Goal: Find specific page/section: Find specific page/section

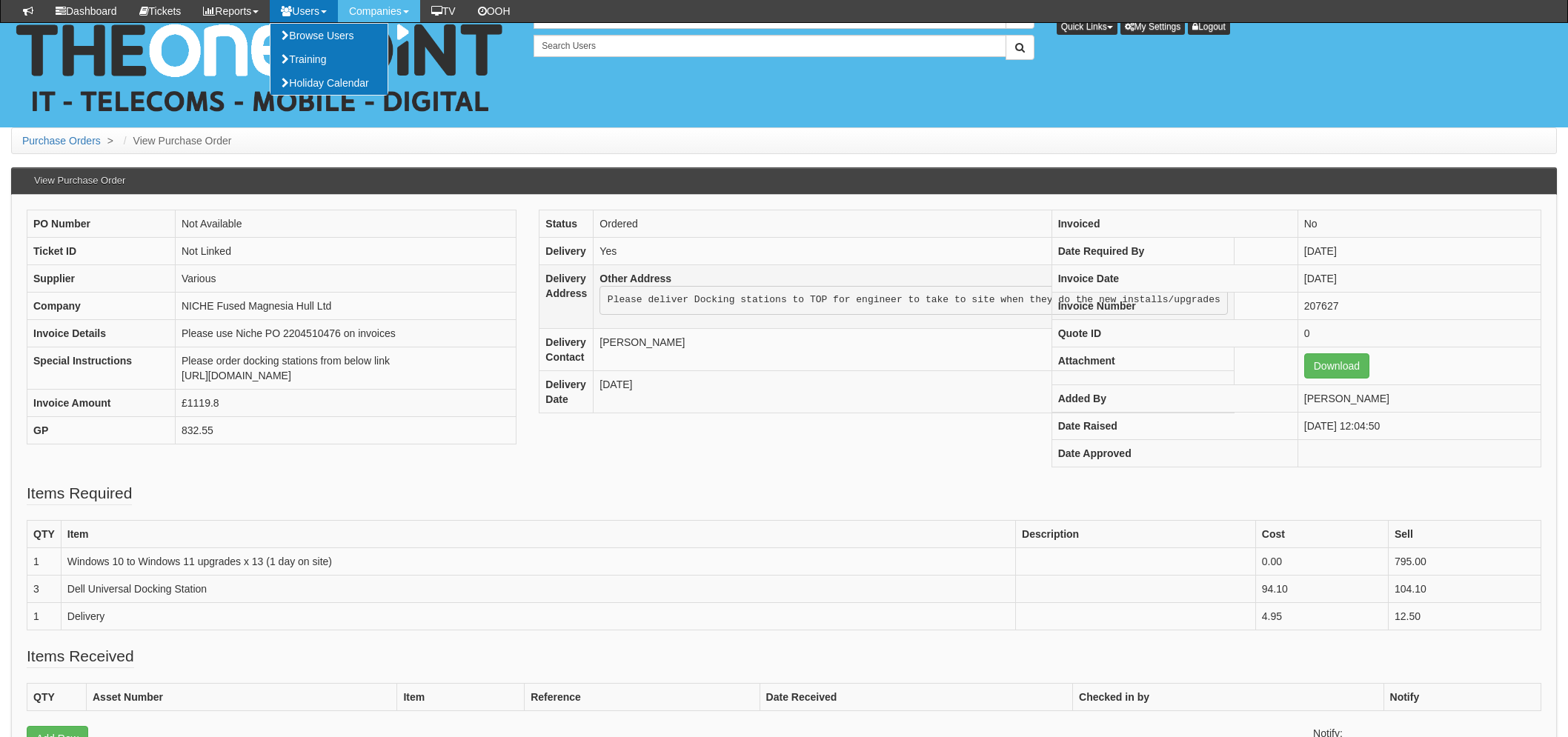
scroll to position [165, 0]
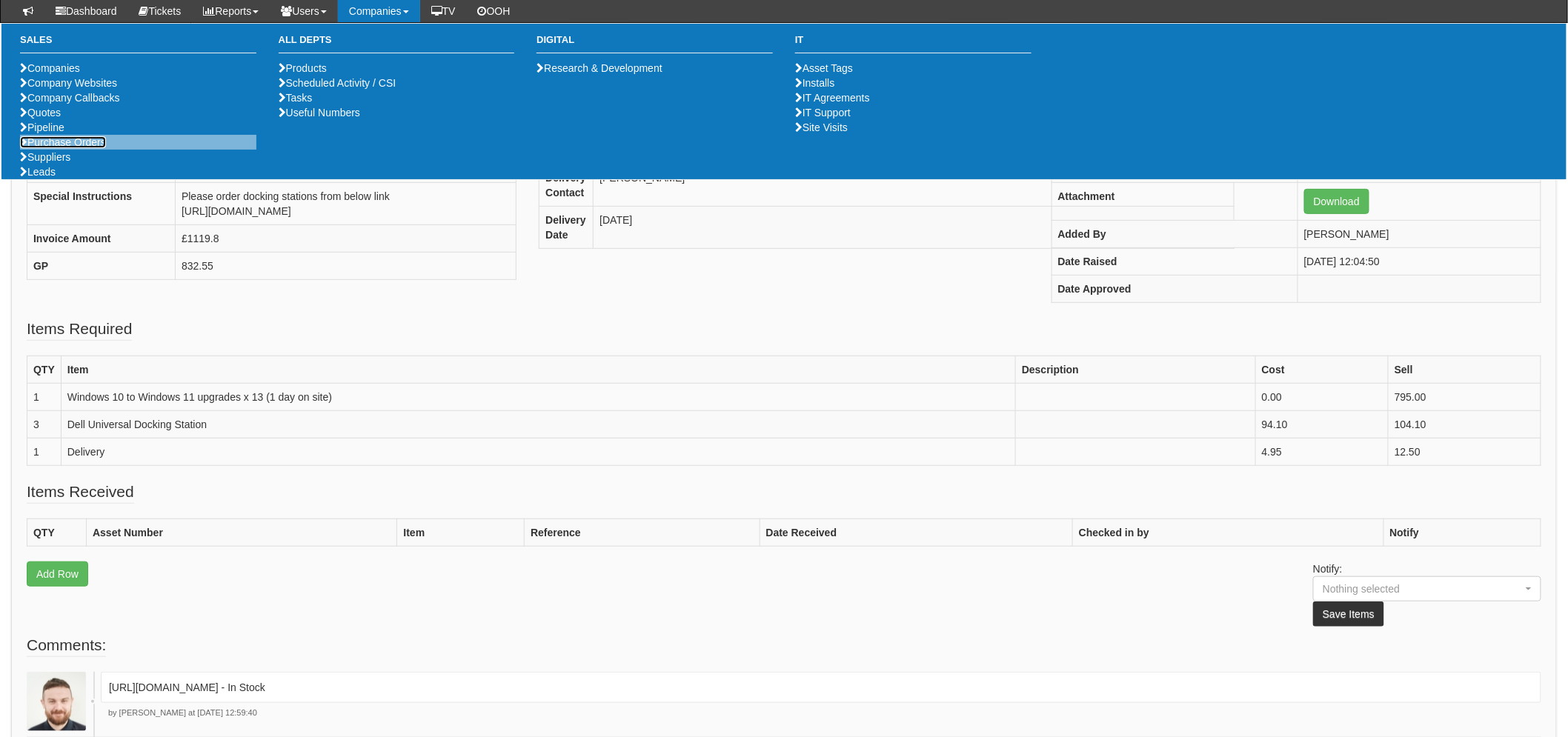
click at [40, 148] on link "Purchase Orders" at bounding box center [63, 142] width 86 height 12
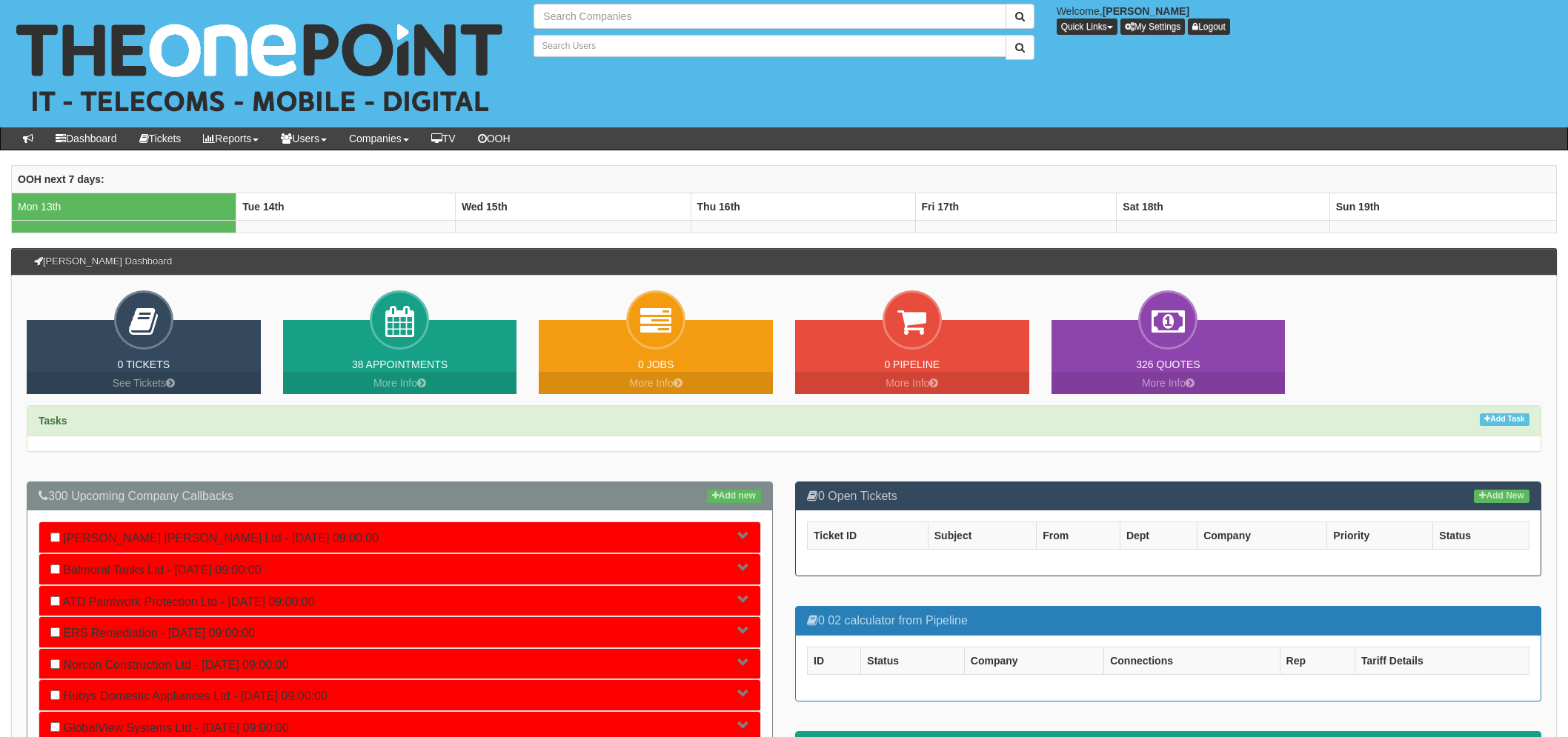
type input "Search Companies"
type input "Search Users"
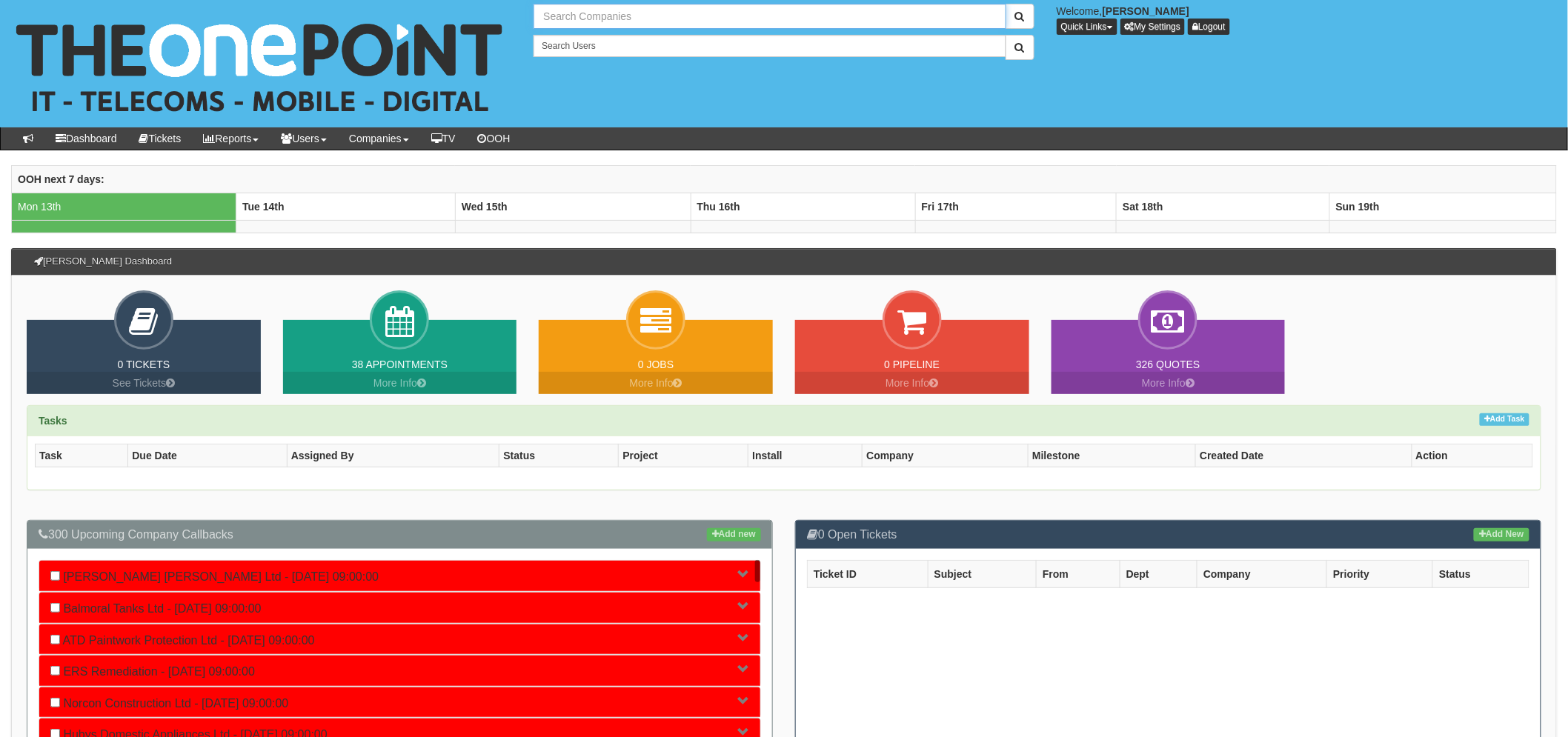
click at [590, 10] on input "text" at bounding box center [769, 16] width 472 height 25
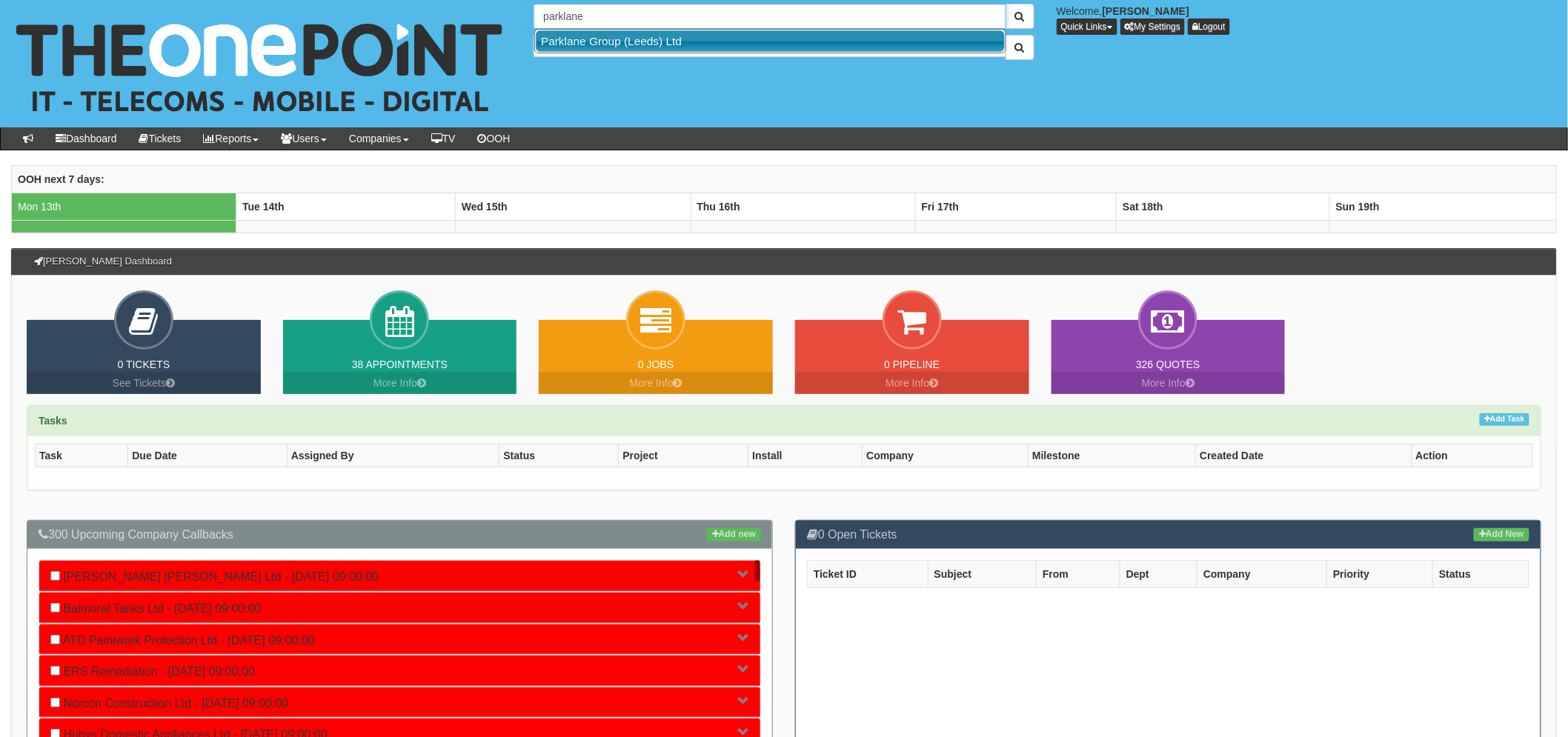
click at [594, 42] on link "Parklane Group (Leeds) Ltd" at bounding box center [770, 41] width 469 height 21
type input "Parklane Group (Leeds) Ltd"
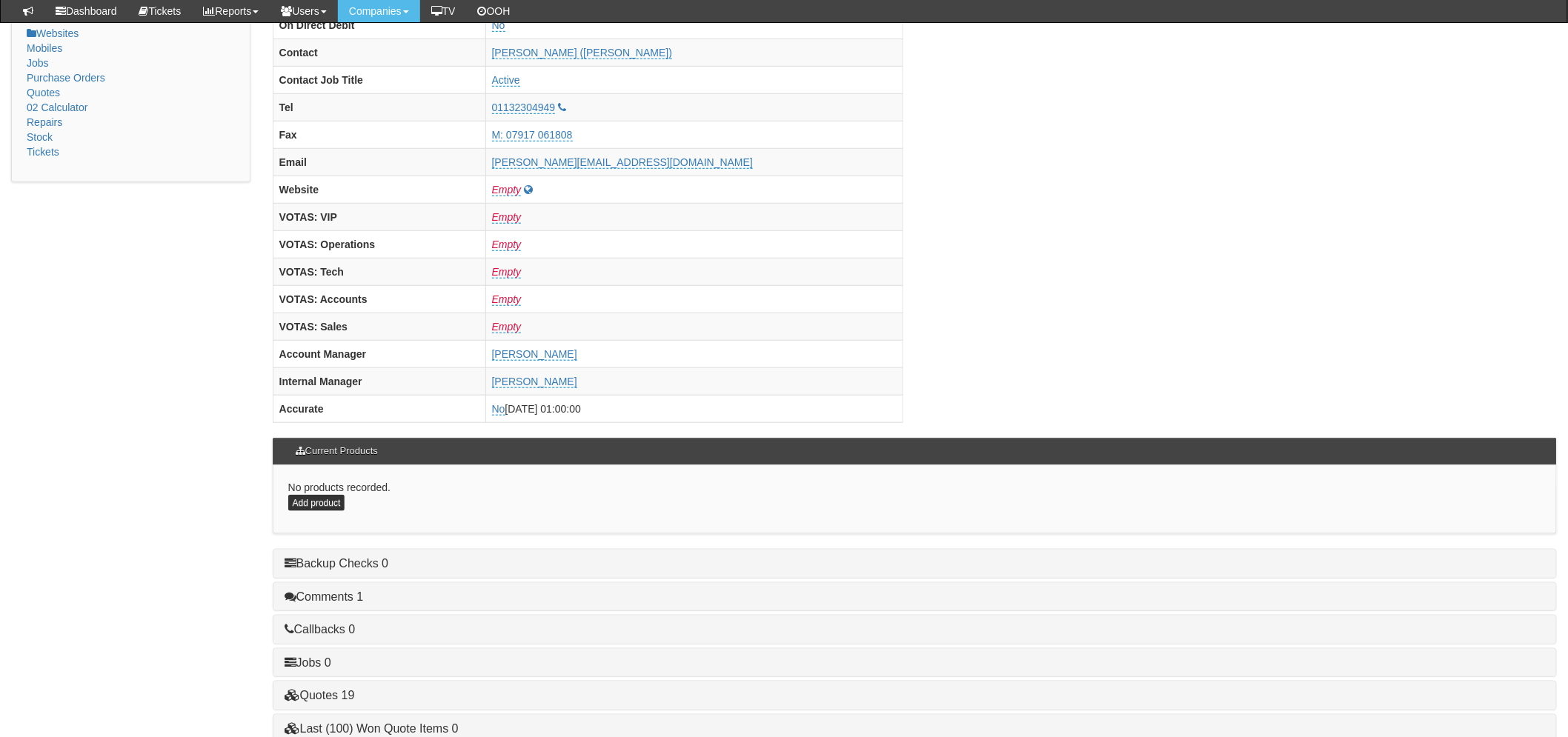
scroll to position [583, 0]
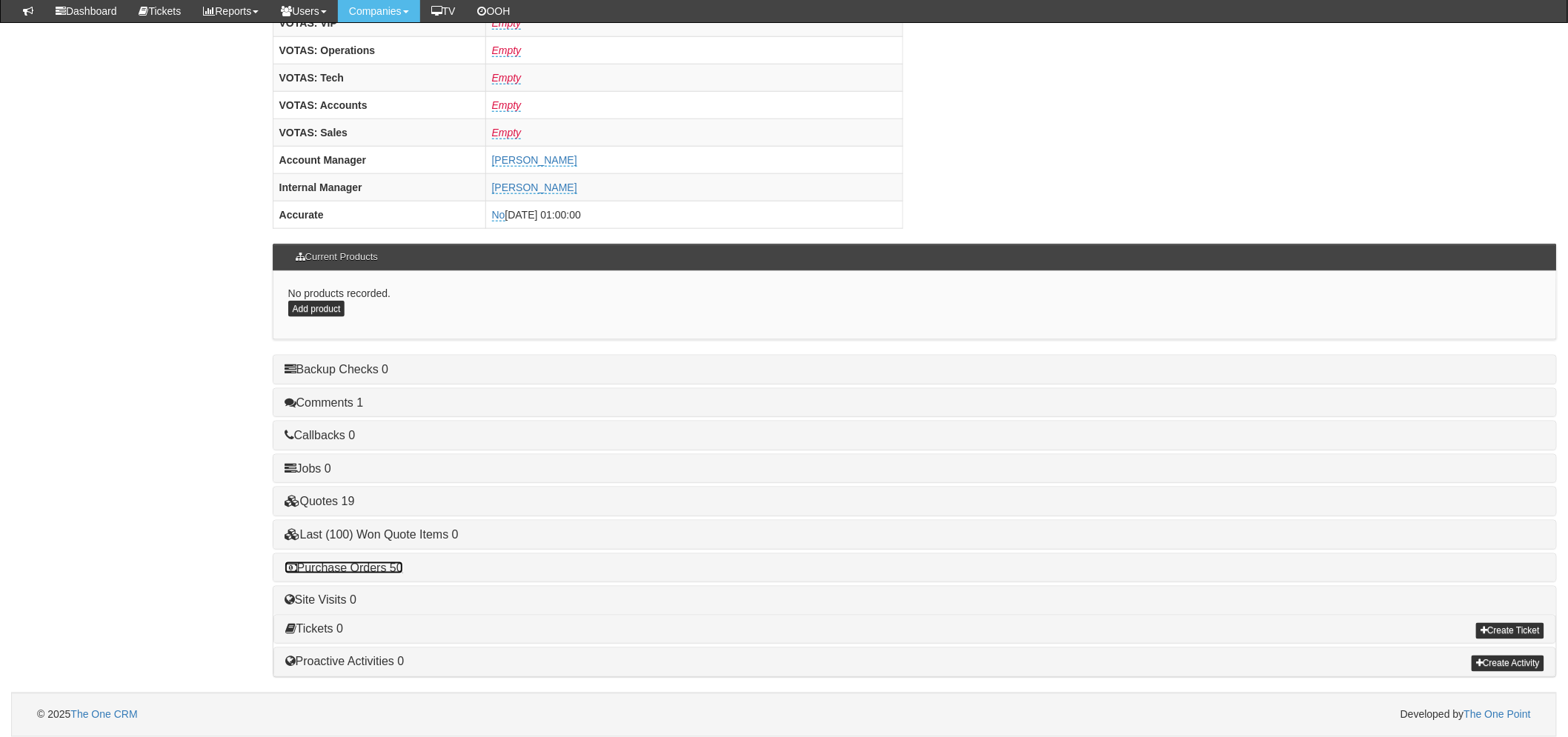
click at [336, 572] on link "Purchase Orders 50" at bounding box center [344, 567] width 119 height 13
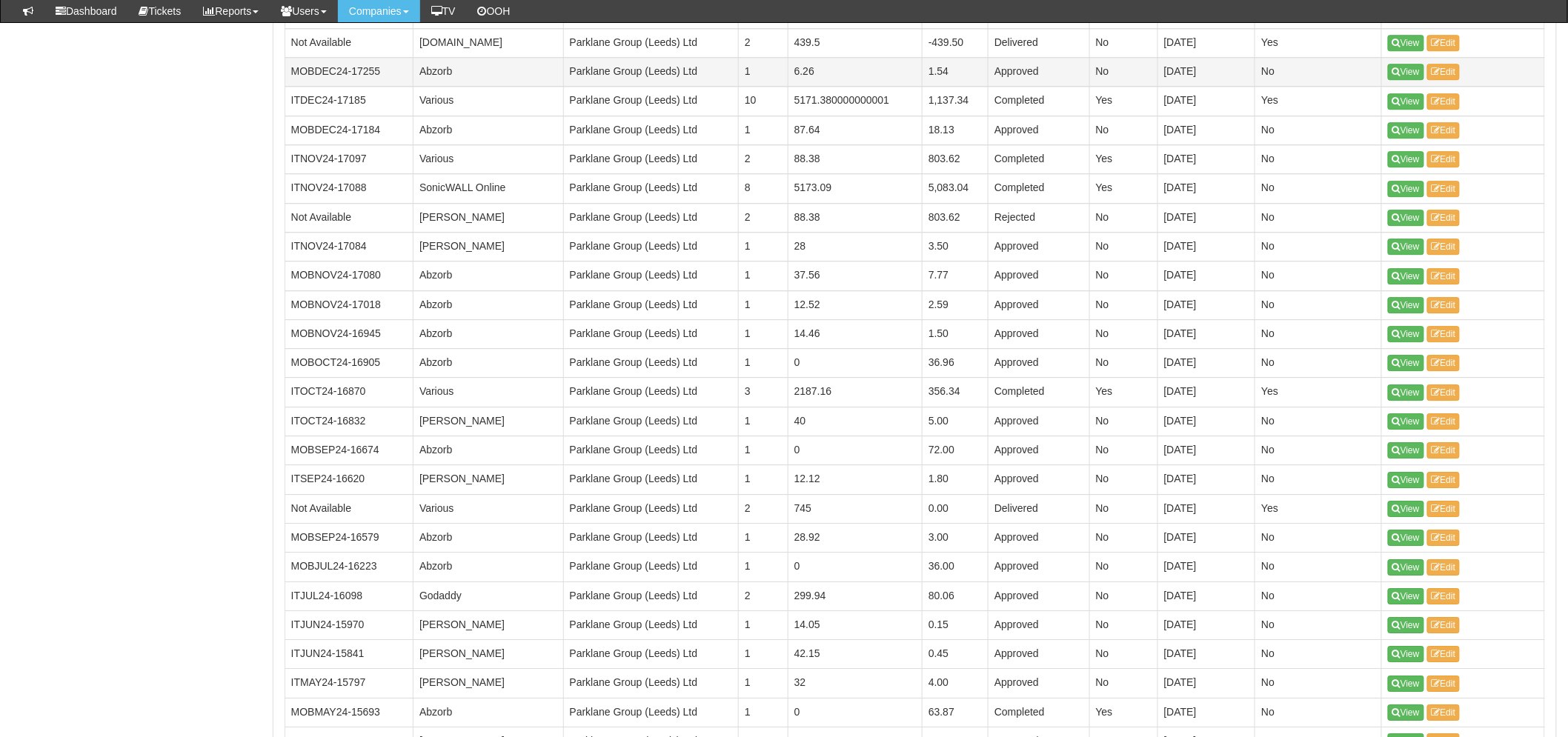
scroll to position [1901, 0]
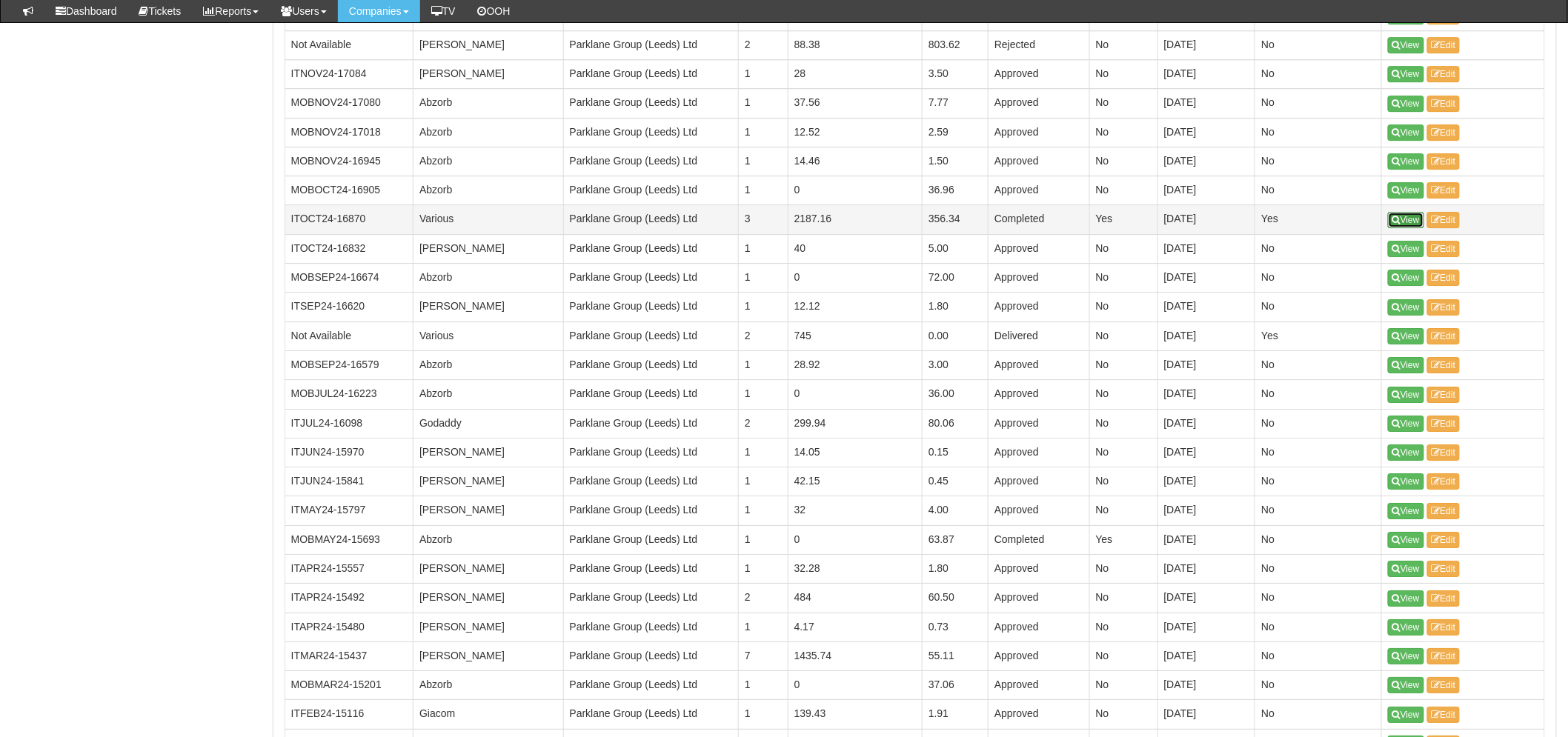
click at [1398, 221] on icon at bounding box center [1397, 220] width 8 height 8
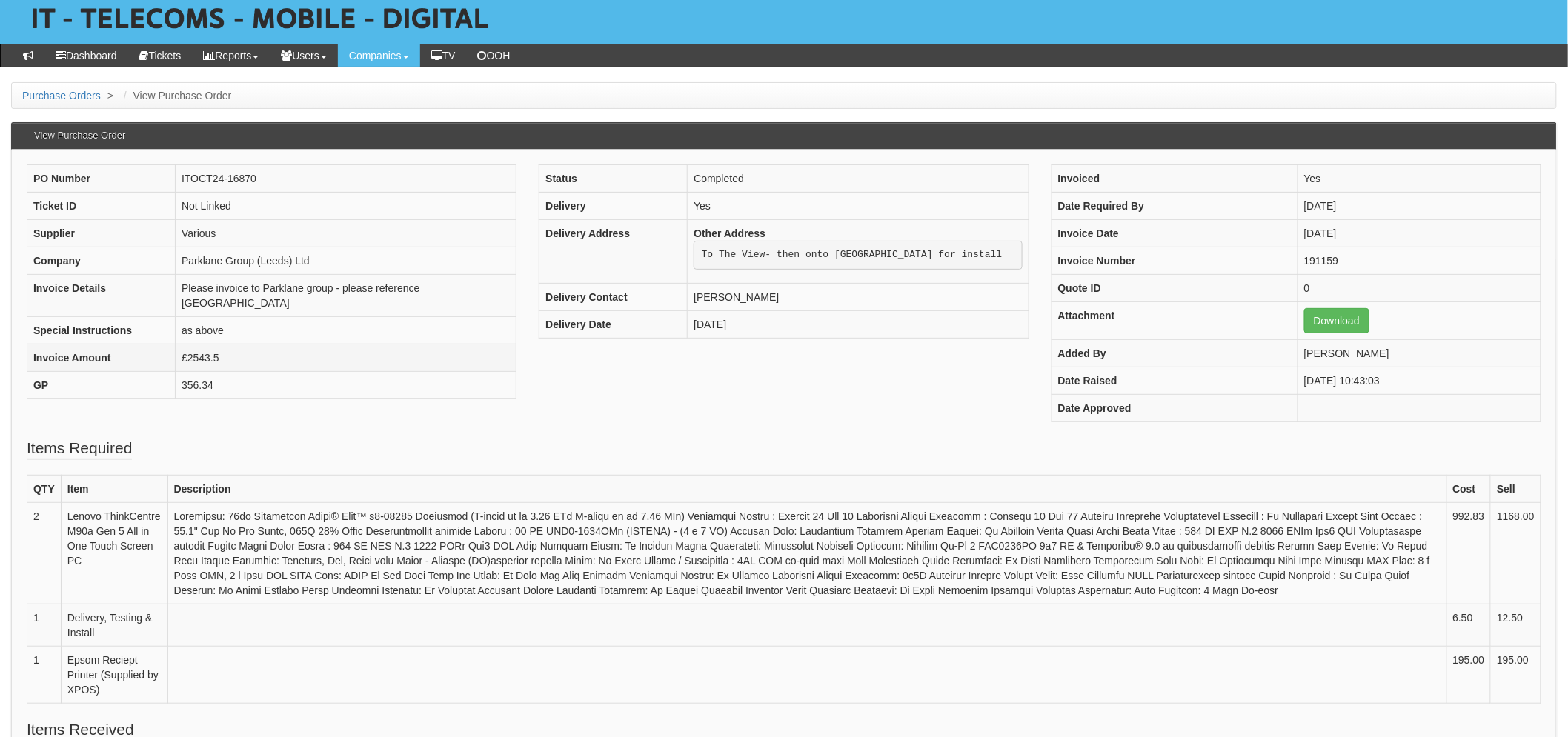
scroll to position [82, 0]
